Goal: Check status: Check status

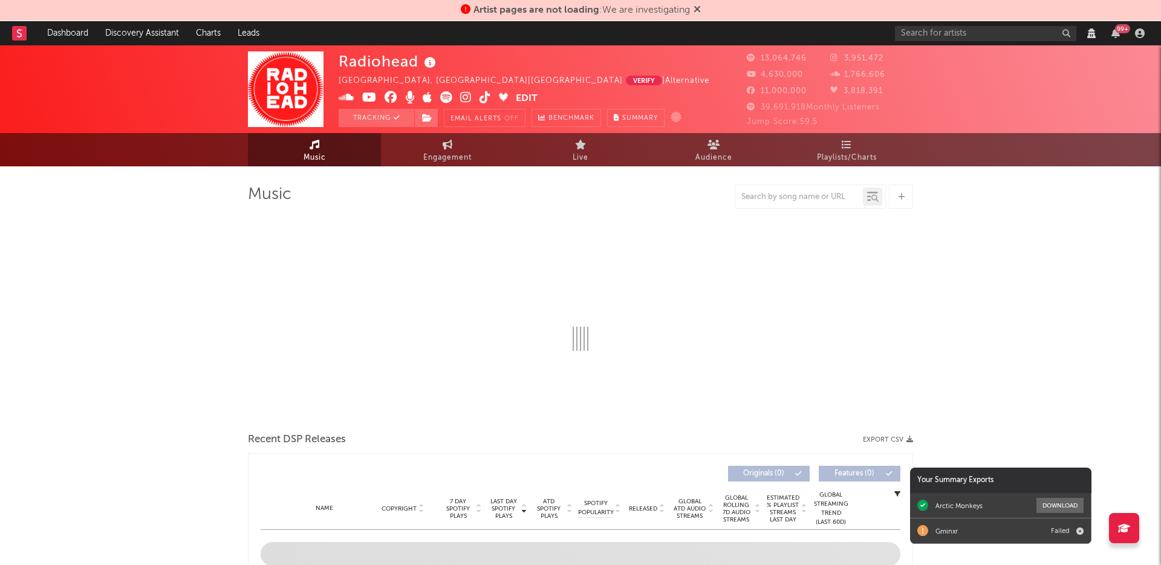
select select "View all"
select select "6m"
select select "View all"
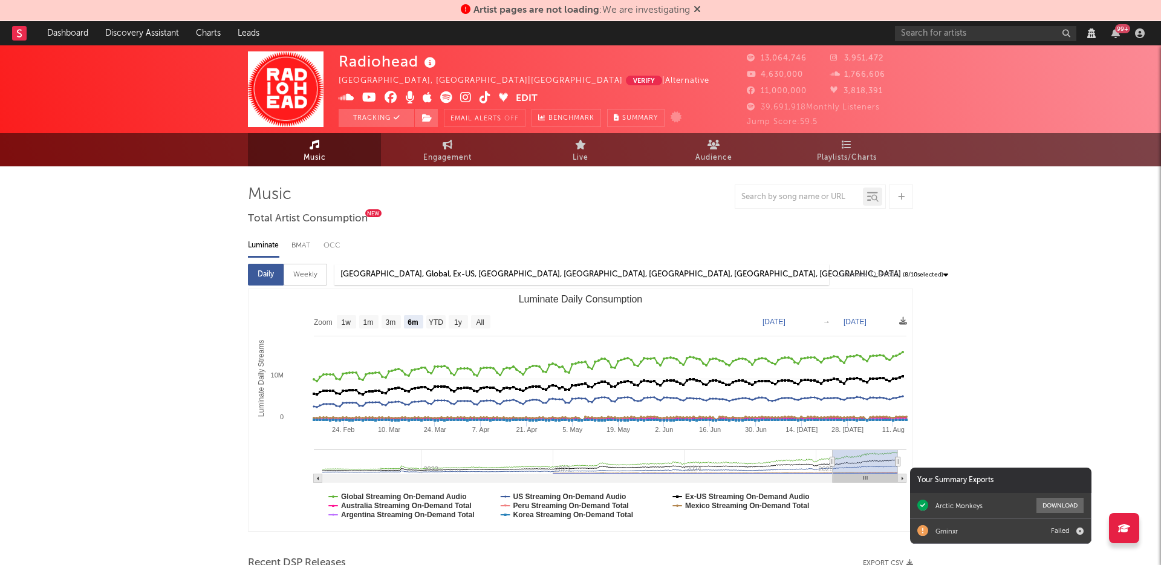
select select "View all"
select select "6m"
